Goal: Transaction & Acquisition: Download file/media

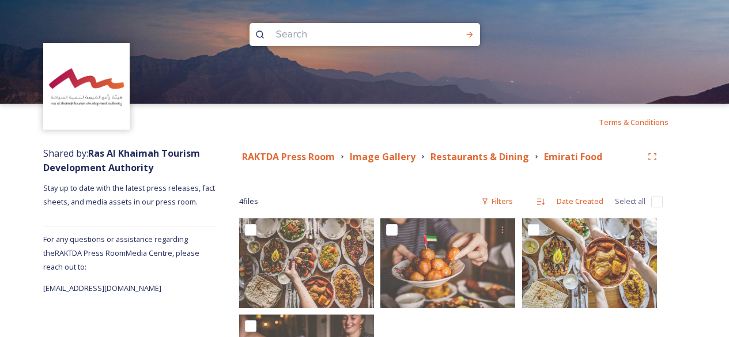
scroll to position [92, 0]
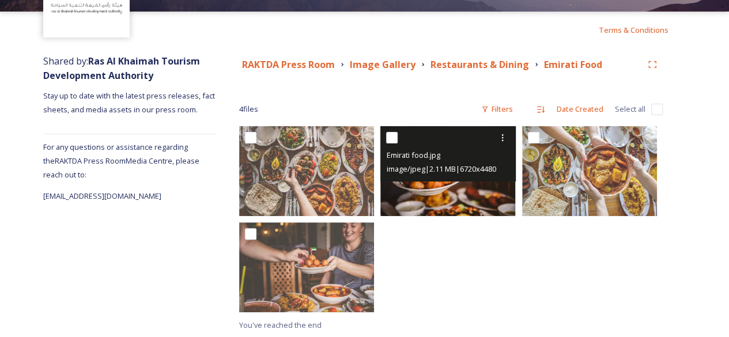
click at [454, 186] on img at bounding box center [447, 171] width 135 height 90
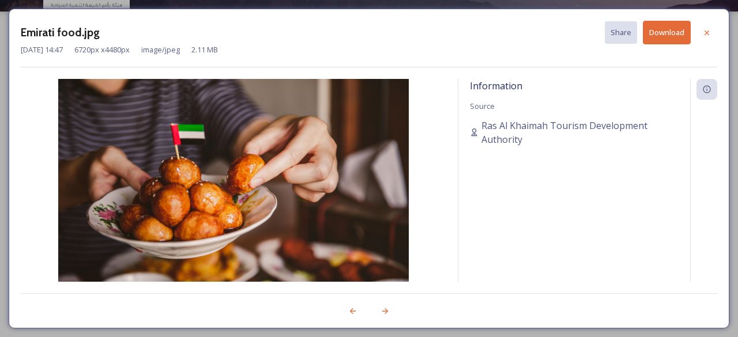
click at [663, 35] on button "Download" at bounding box center [666, 33] width 48 height 24
click at [710, 32] on icon at bounding box center [706, 32] width 9 height 9
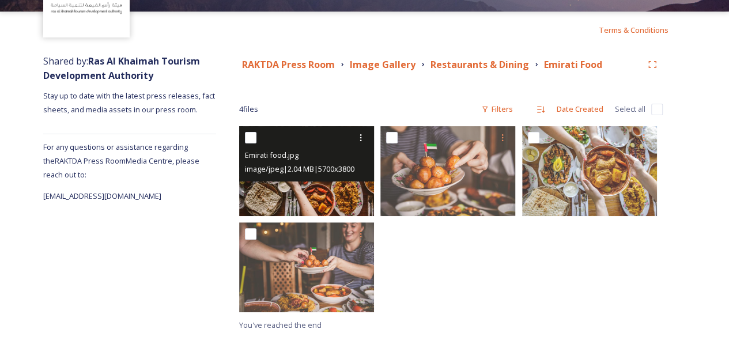
click at [307, 191] on img at bounding box center [306, 171] width 135 height 90
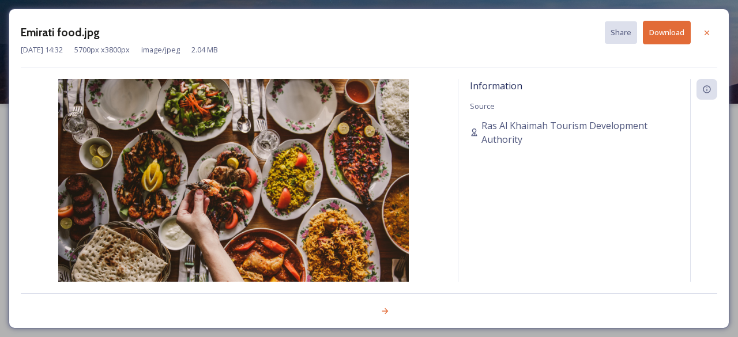
click at [655, 34] on button "Download" at bounding box center [666, 33] width 48 height 24
click at [706, 33] on icon at bounding box center [706, 32] width 9 height 9
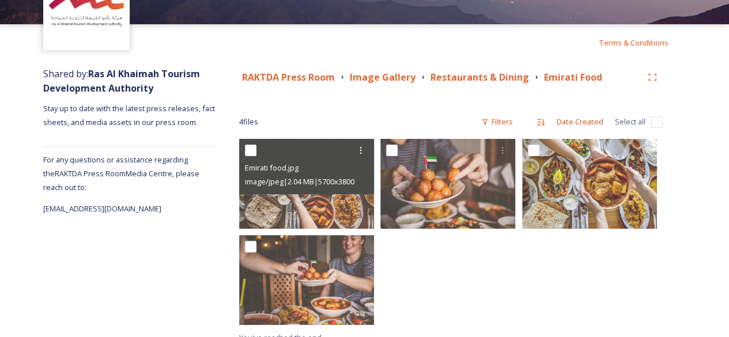
scroll to position [92, 0]
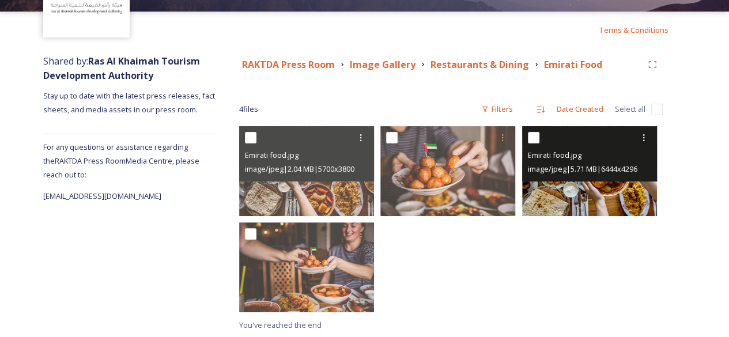
click at [584, 192] on img at bounding box center [589, 171] width 135 height 90
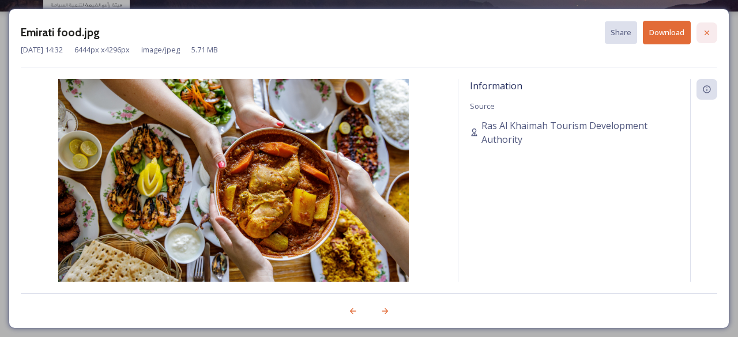
click at [705, 33] on icon at bounding box center [706, 32] width 5 height 5
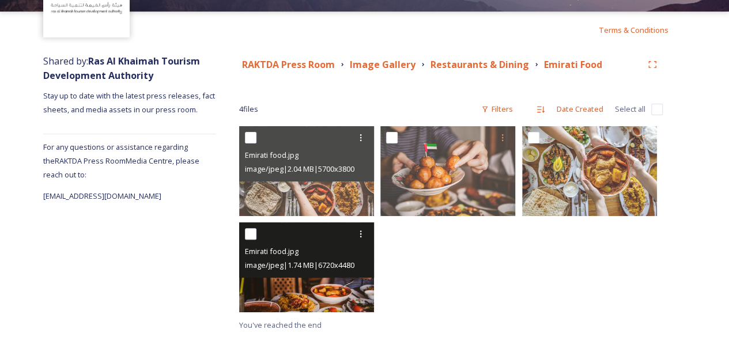
click at [322, 290] on img at bounding box center [306, 267] width 135 height 90
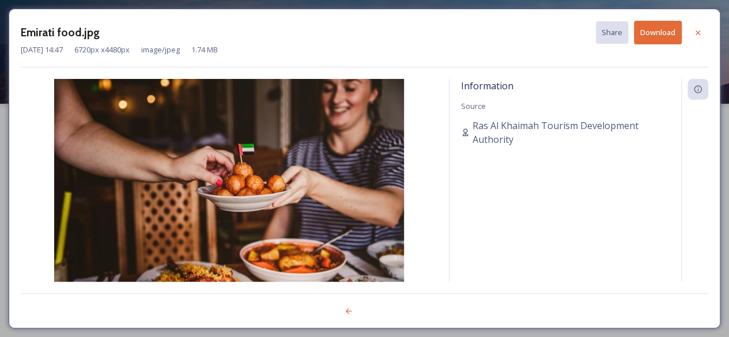
scroll to position [0, 0]
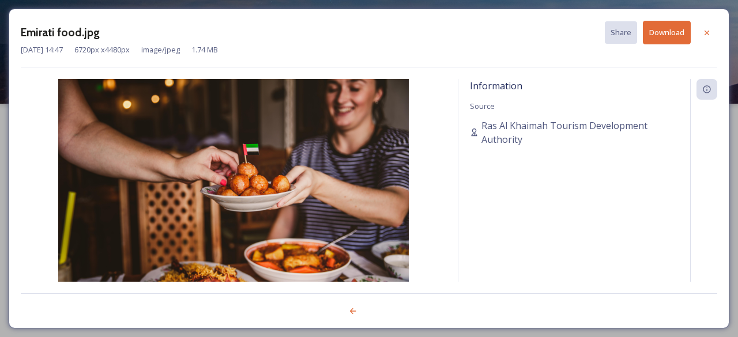
click at [704, 35] on icon at bounding box center [706, 32] width 9 height 9
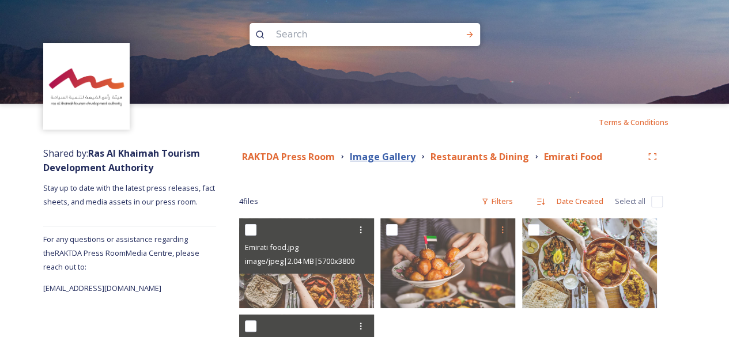
click at [384, 152] on strong "Image Gallery" at bounding box center [383, 156] width 66 height 13
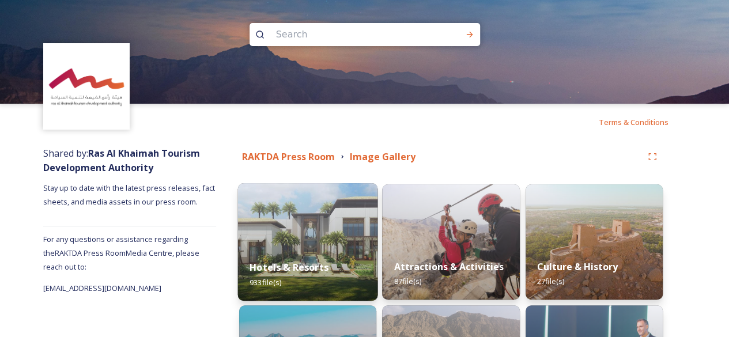
click at [345, 219] on img at bounding box center [308, 242] width 140 height 118
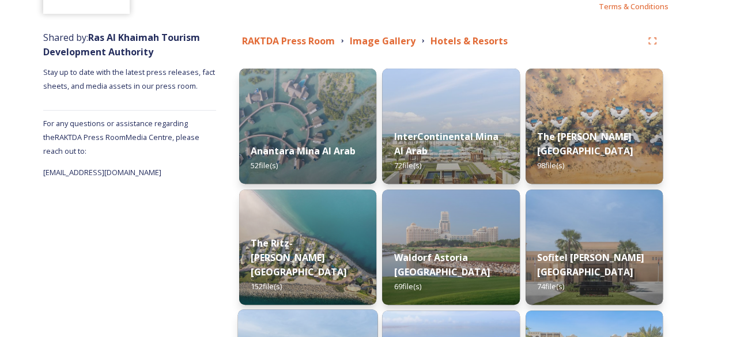
scroll to position [308, 0]
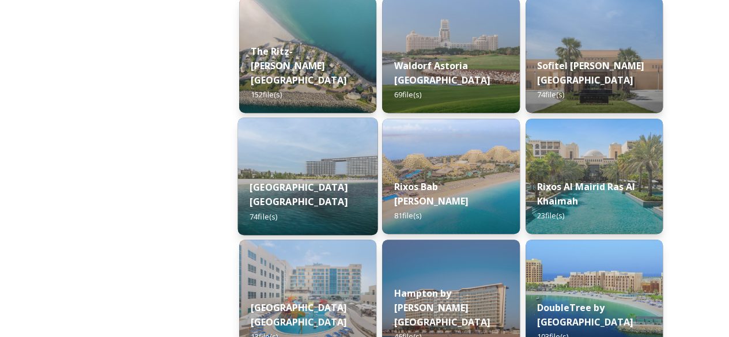
click at [335, 161] on img at bounding box center [308, 177] width 140 height 118
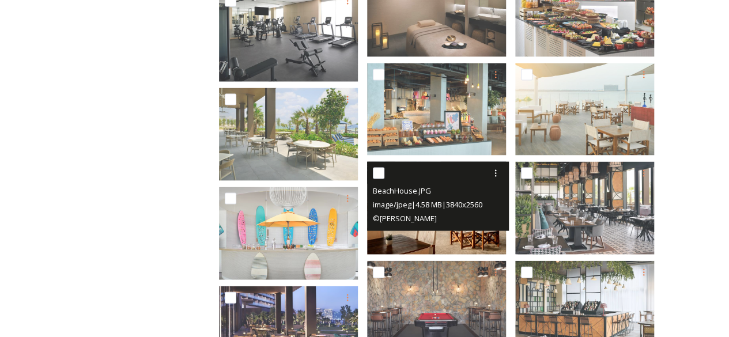
scroll to position [960, 0]
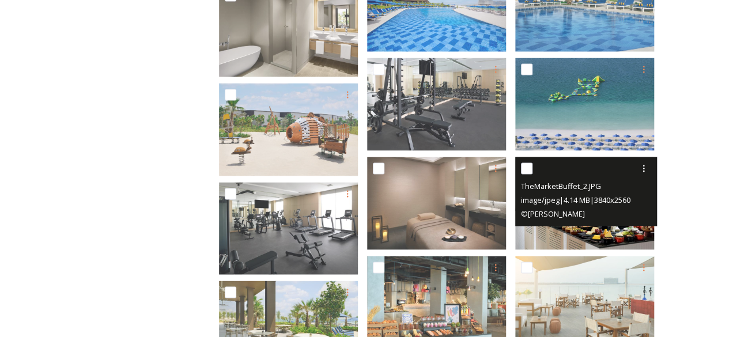
click at [582, 230] on img at bounding box center [584, 203] width 139 height 93
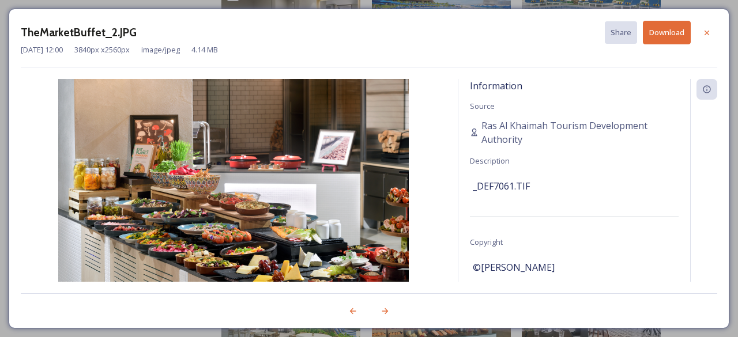
click at [582, 230] on div "Information Source Ras Al Khaimah Tourism Development Authority Description _DE…" at bounding box center [574, 195] width 232 height 233
click at [704, 35] on icon at bounding box center [706, 32] width 9 height 9
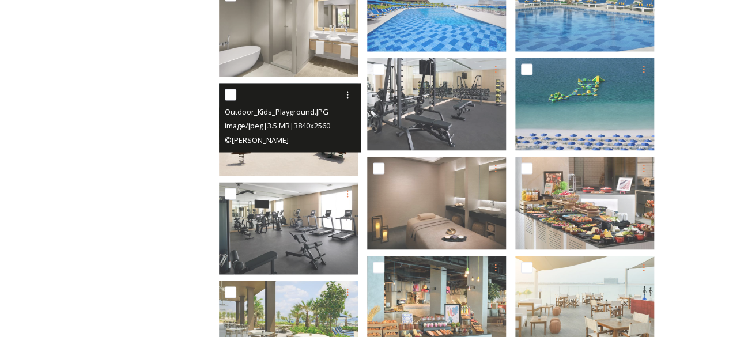
click at [328, 162] on img at bounding box center [288, 129] width 139 height 93
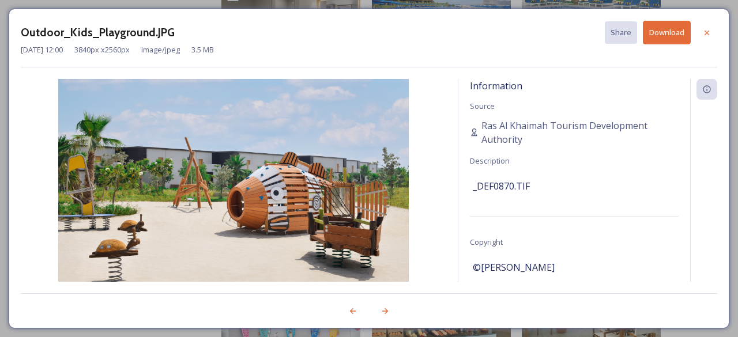
click at [661, 33] on button "Download" at bounding box center [666, 33] width 48 height 24
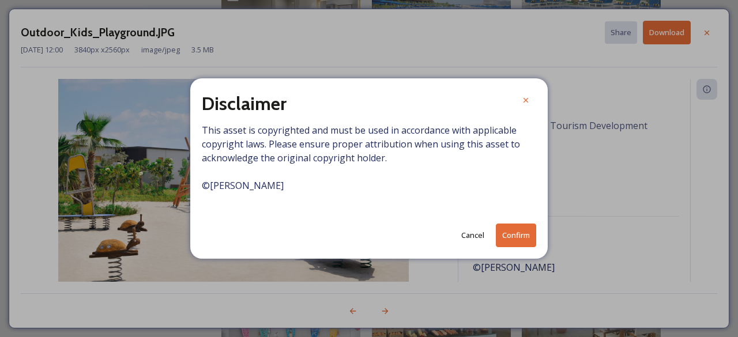
click at [513, 235] on button "Confirm" at bounding box center [516, 236] width 40 height 24
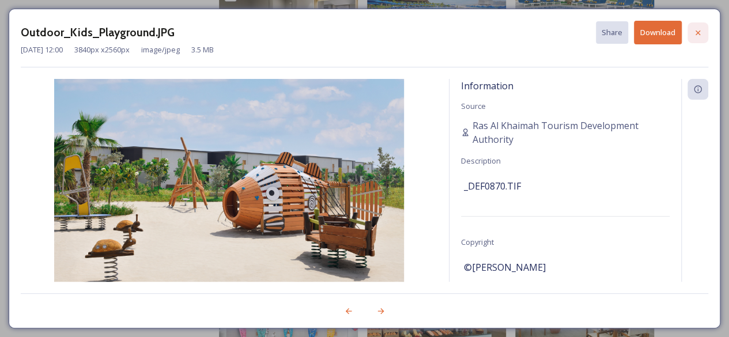
click at [696, 29] on icon at bounding box center [697, 32] width 9 height 9
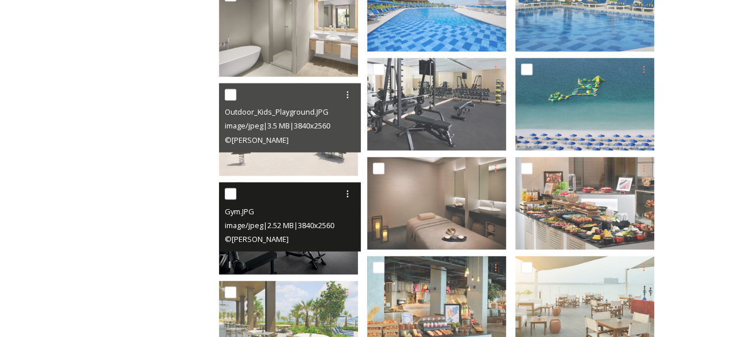
scroll to position [768, 0]
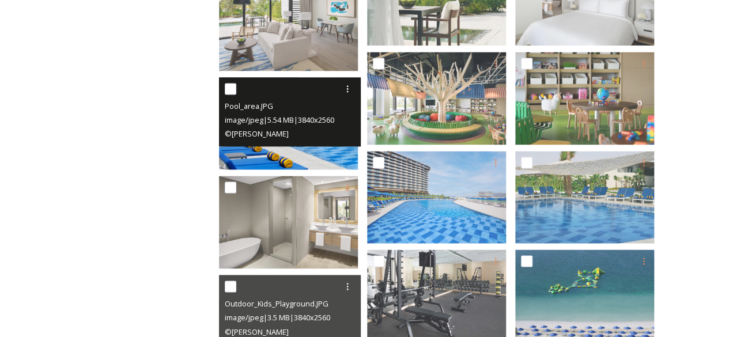
click at [321, 148] on img at bounding box center [288, 123] width 139 height 93
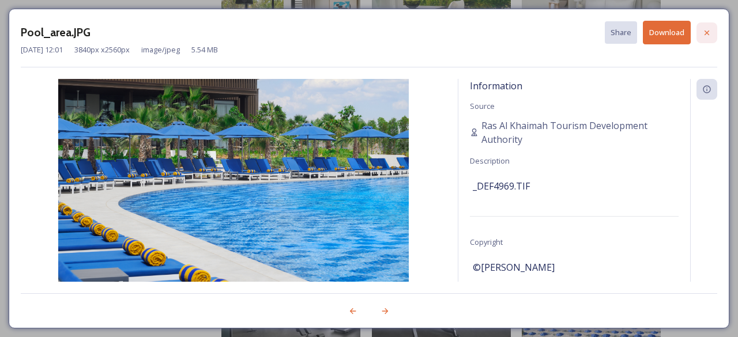
click at [705, 32] on icon at bounding box center [706, 32] width 9 height 9
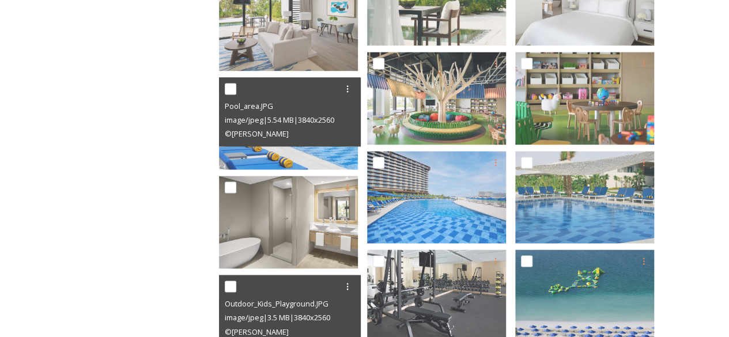
scroll to position [576, 0]
